Goal: Task Accomplishment & Management: Complete application form

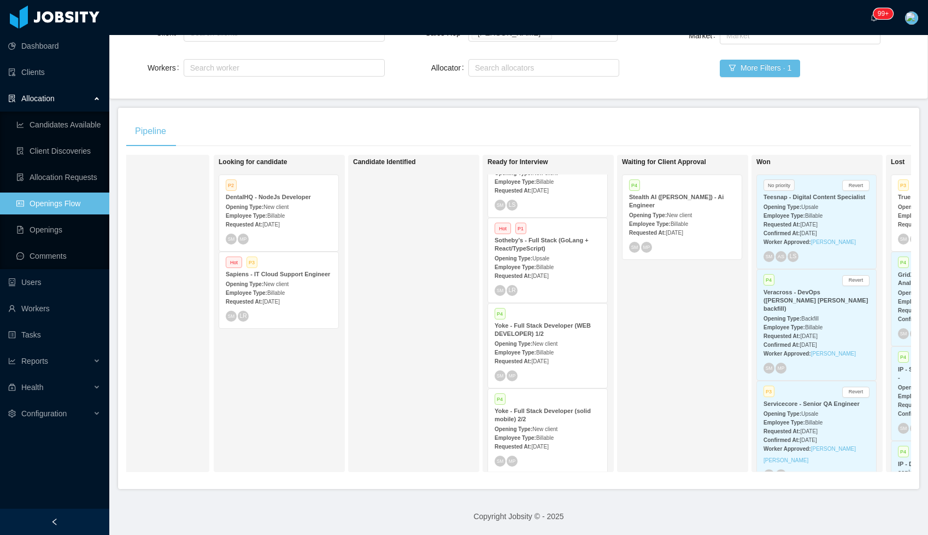
scroll to position [189, 0]
click at [567, 341] on div "Opening Type: New client" at bounding box center [548, 341] width 106 height 11
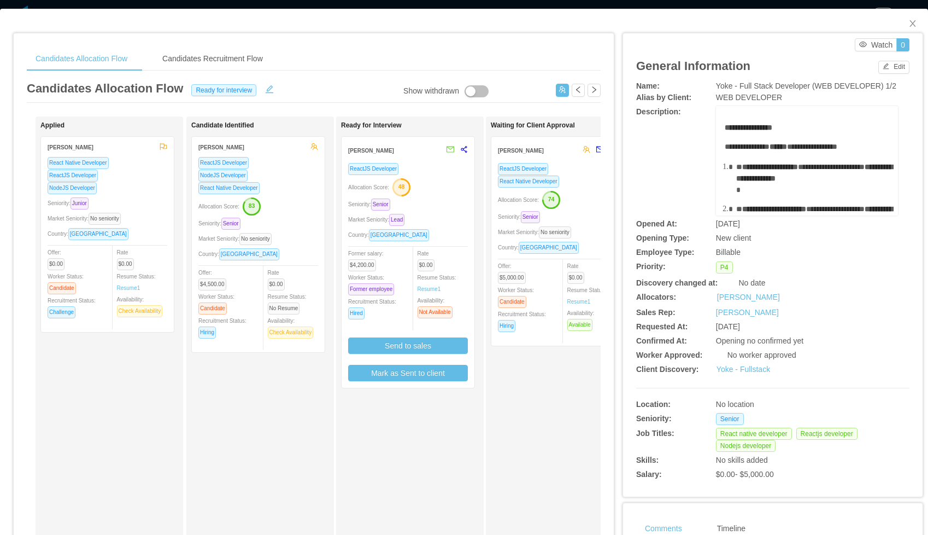
click at [567, 177] on div "React Native Developer" at bounding box center [558, 181] width 120 height 13
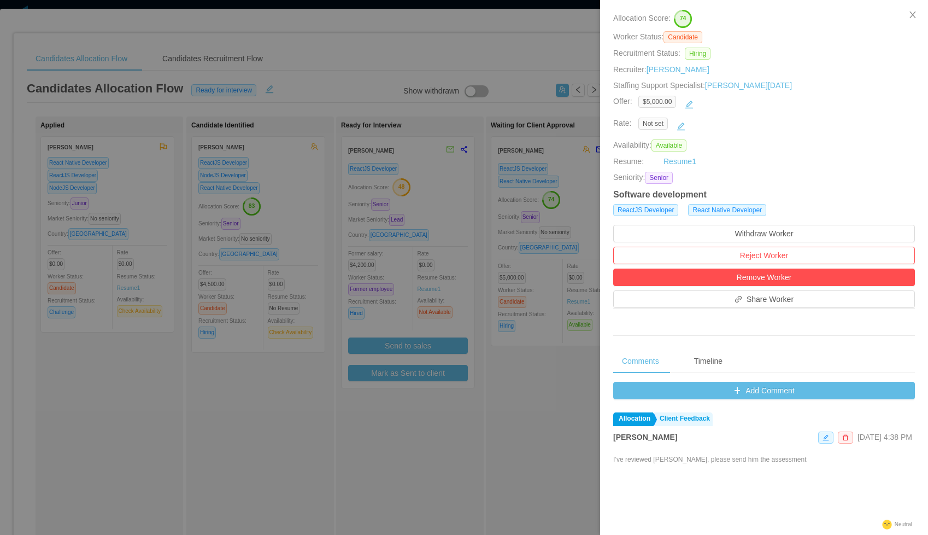
scroll to position [105, 0]
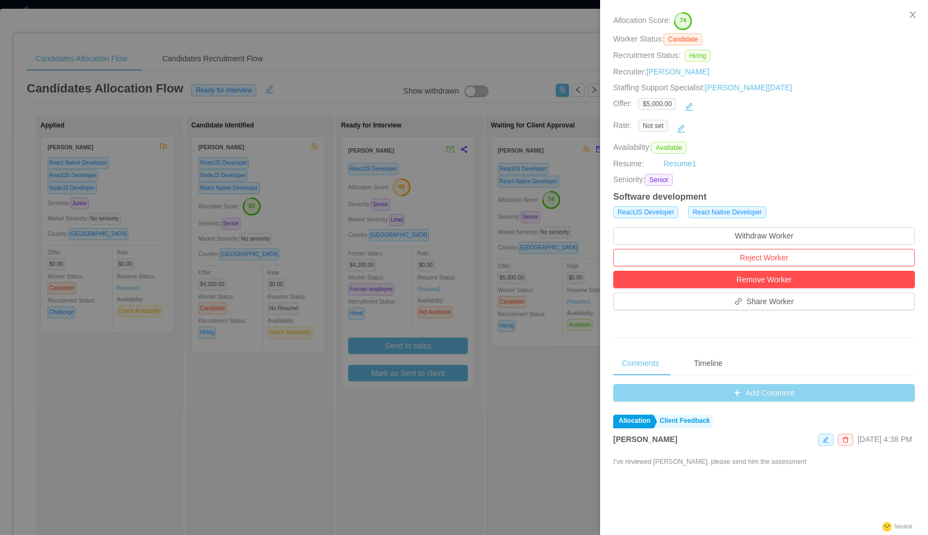
click at [719, 392] on button "Add Comment" at bounding box center [764, 392] width 302 height 17
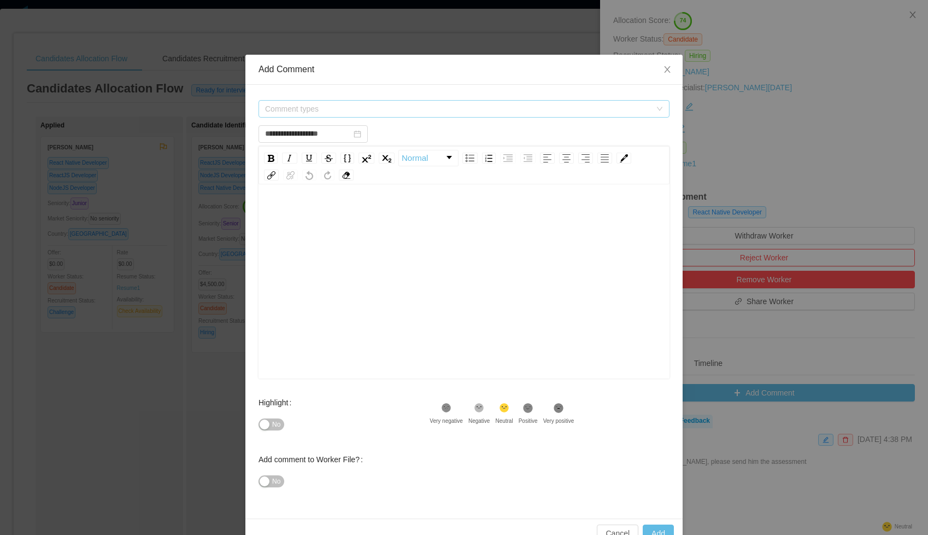
click at [351, 109] on span "Comment types" at bounding box center [458, 108] width 386 height 11
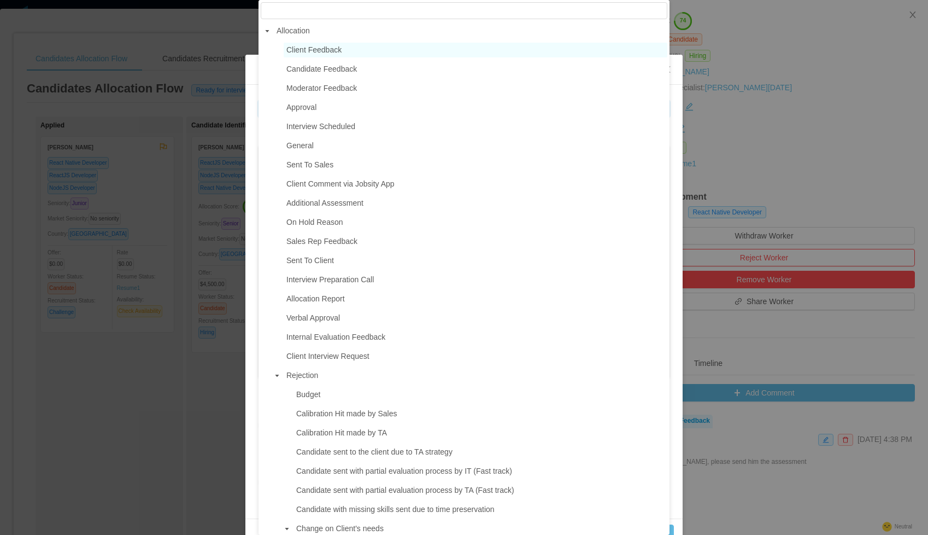
click at [310, 46] on span "Client Feedback" at bounding box center [313, 49] width 55 height 9
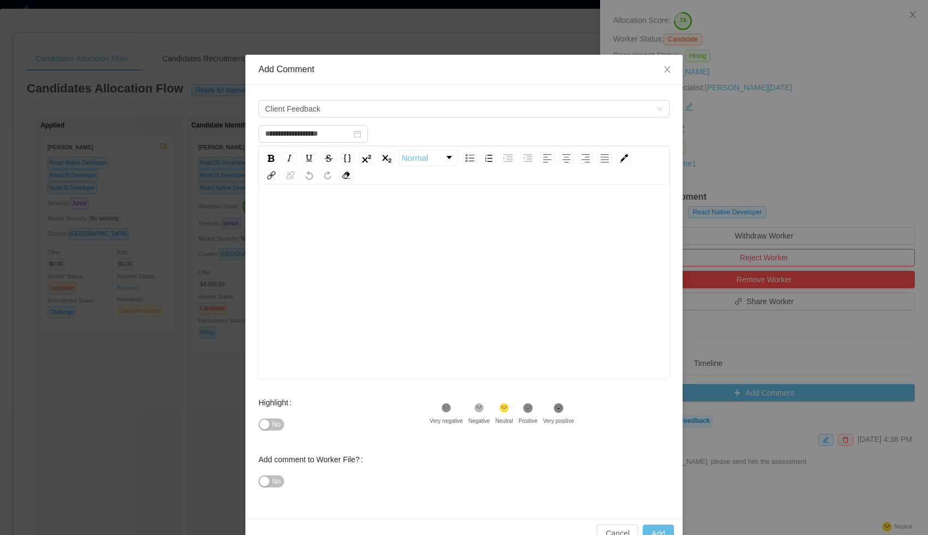
click at [368, 244] on div "rdw-editor" at bounding box center [464, 298] width 394 height 191
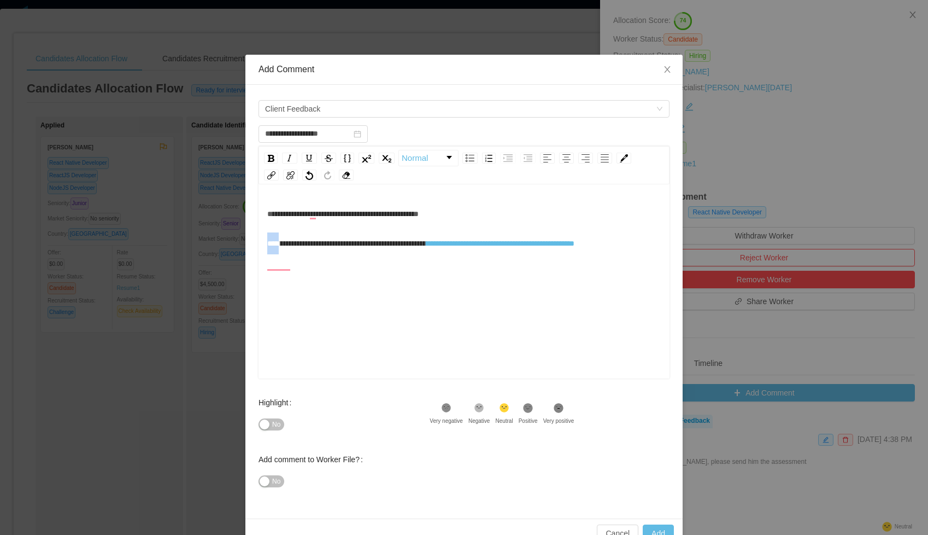
drag, startPoint x: 288, startPoint y: 240, endPoint x: 266, endPoint y: 240, distance: 22.4
click at [266, 240] on div "**********" at bounding box center [464, 282] width 411 height 191
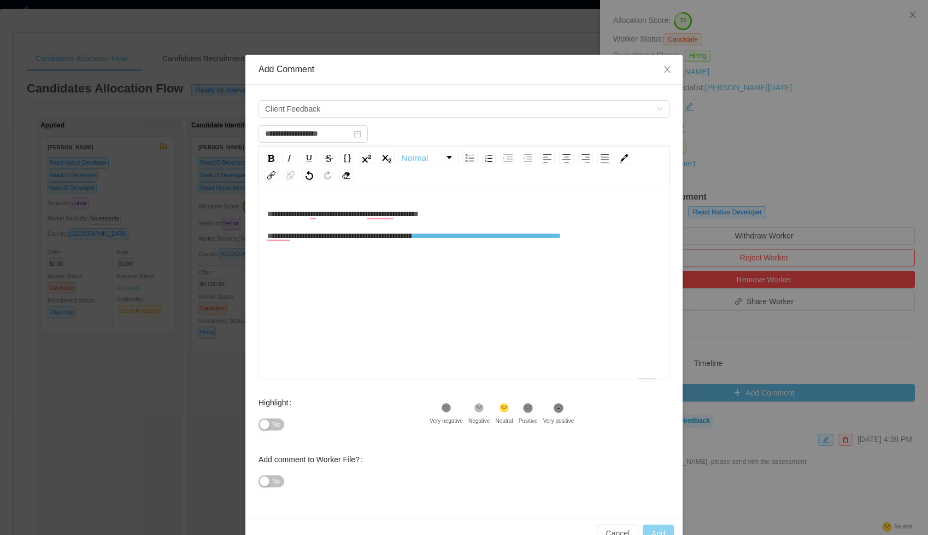
click at [659, 529] on button "Add" at bounding box center [658, 532] width 31 height 17
type input "**********"
